Goal: Task Accomplishment & Management: Complete application form

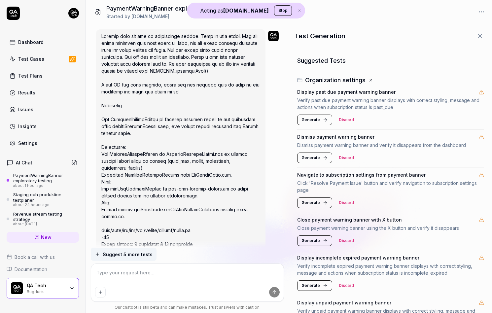
scroll to position [144, 0]
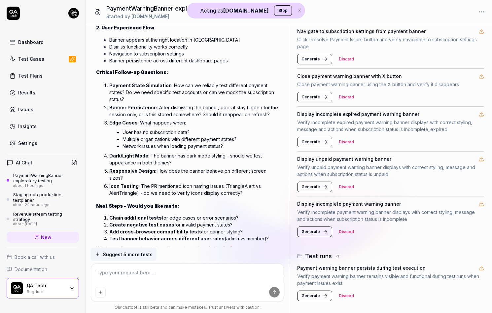
click at [51, 289] on div "Bugduck" at bounding box center [46, 291] width 38 height 5
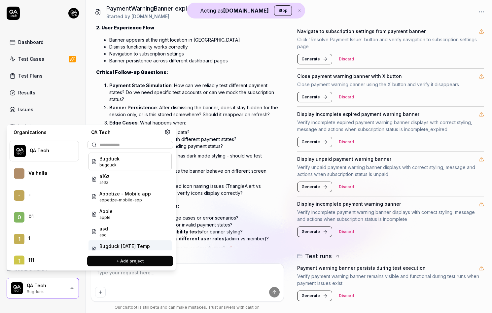
type textarea "*"
click at [75, 282] on div "QA Tech Bugduck" at bounding box center [43, 288] width 72 height 20
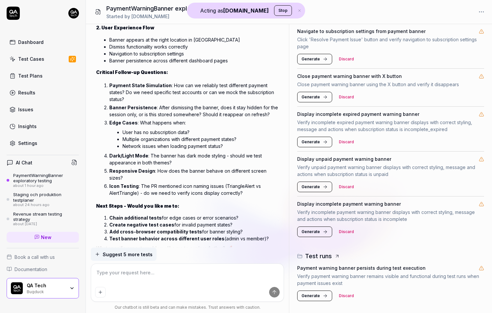
click at [70, 286] on icon "button" at bounding box center [71, 288] width 5 height 5
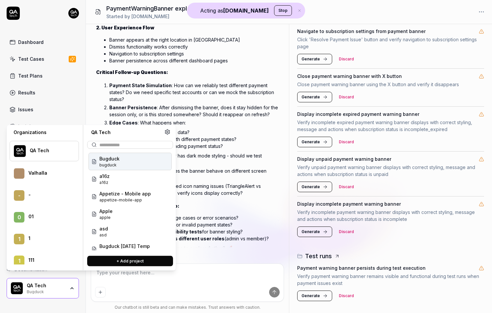
click at [116, 262] on button "+ Add project" at bounding box center [130, 261] width 86 height 11
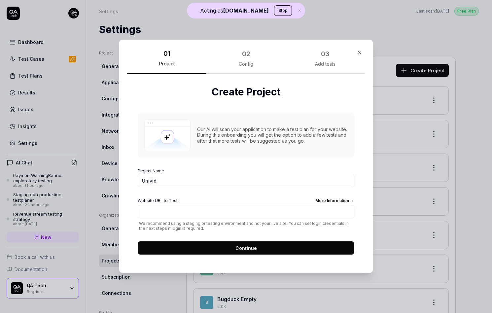
type input "Univid"
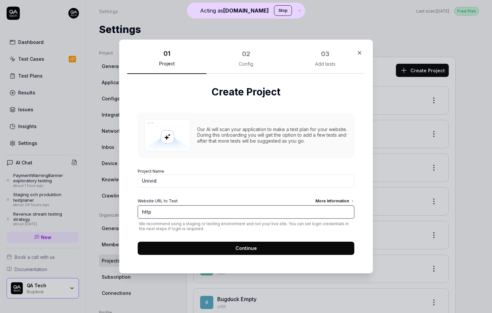
type input "[URL][DOMAIN_NAME]"
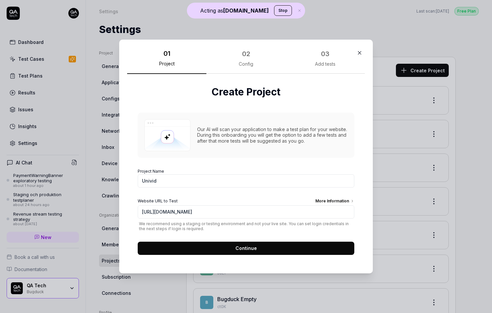
click at [279, 252] on button "Continue" at bounding box center [246, 248] width 217 height 13
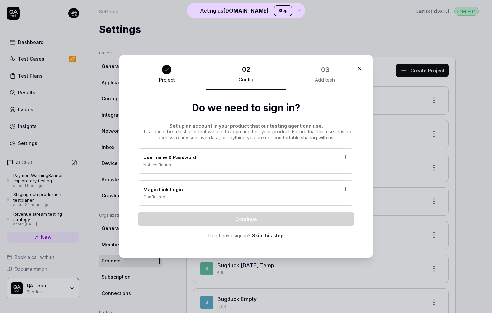
click at [231, 168] on div "Not configured" at bounding box center [246, 165] width 206 height 6
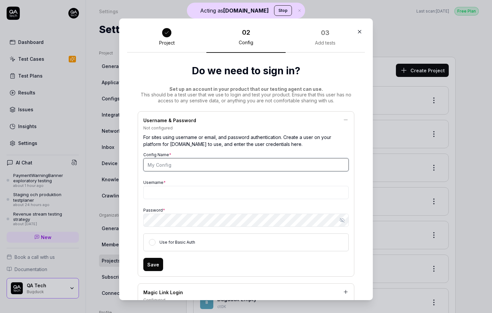
click at [203, 168] on input "Config Name *" at bounding box center [246, 164] width 206 height 13
type input "Login"
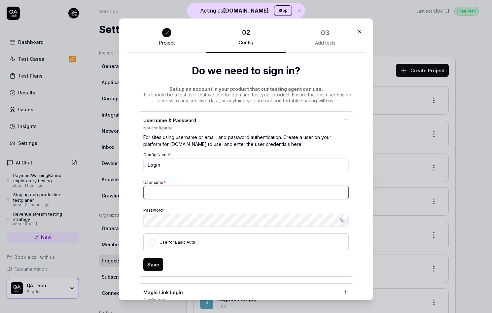
type input "e"
type input "[EMAIL_ADDRESS][DOMAIN_NAME]"
